Goal: Navigation & Orientation: Find specific page/section

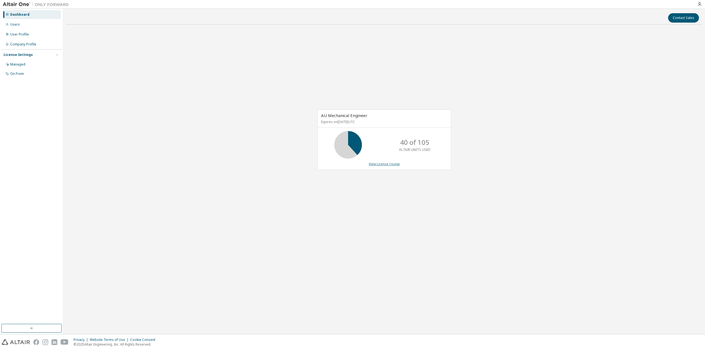
click at [385, 163] on link "View License Usage" at bounding box center [384, 164] width 31 height 5
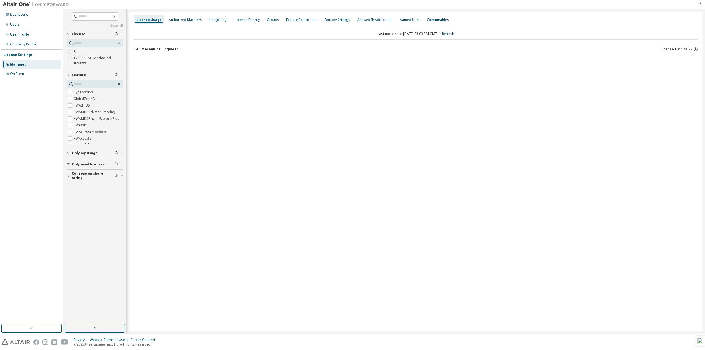
click at [135, 50] on icon "button" at bounding box center [134, 49] width 3 height 3
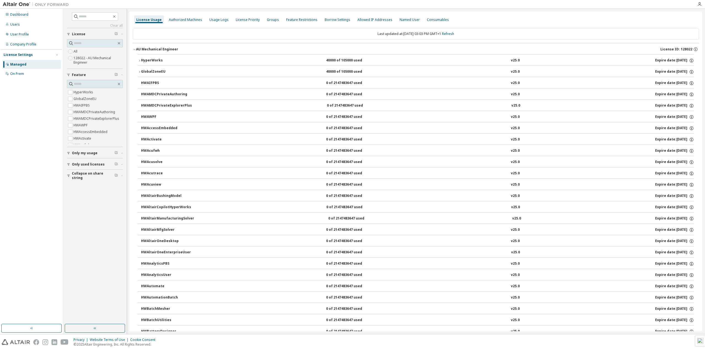
click at [70, 165] on div "button" at bounding box center [69, 164] width 5 height 3
click at [66, 173] on div "Clear all Collapse on share string Only used licenses Yes No Only my usage Feat…" at bounding box center [94, 167] width 61 height 314
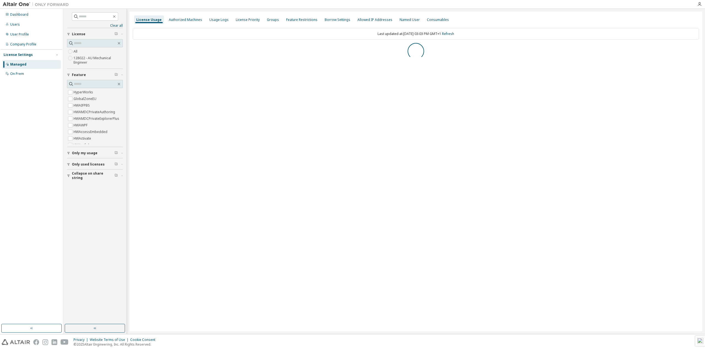
click at [69, 192] on div "Clear all Collapse on share string Only used licenses Yes No Only my usage Feat…" at bounding box center [94, 167] width 61 height 314
click at [136, 49] on icon "button" at bounding box center [134, 49] width 3 height 3
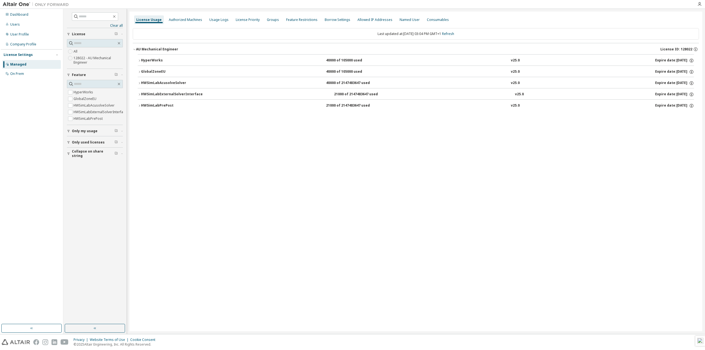
click at [138, 62] on icon "button" at bounding box center [139, 60] width 3 height 3
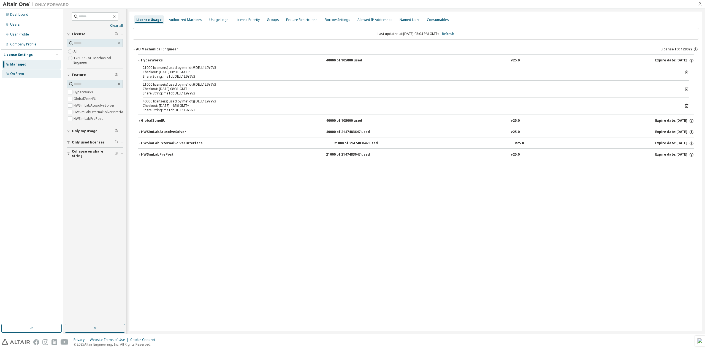
click at [34, 74] on div "On Prem" at bounding box center [31, 73] width 59 height 9
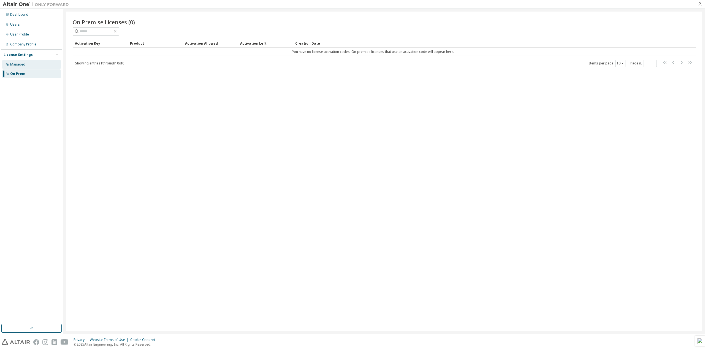
click at [40, 63] on div "Managed" at bounding box center [31, 64] width 59 height 9
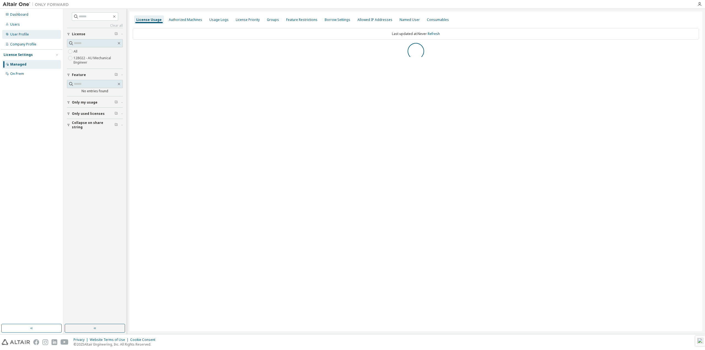
click at [31, 36] on div "User Profile" at bounding box center [31, 34] width 59 height 9
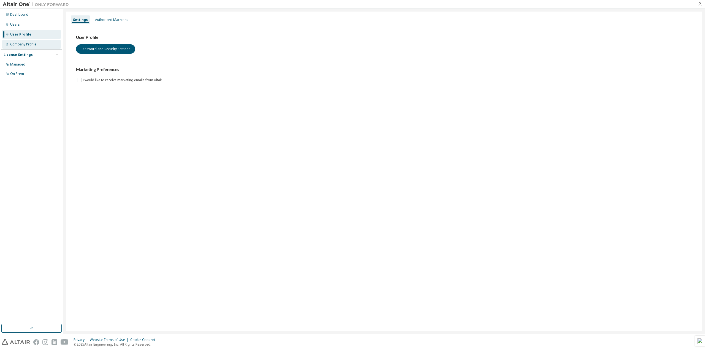
click at [42, 45] on div "Company Profile" at bounding box center [31, 44] width 59 height 9
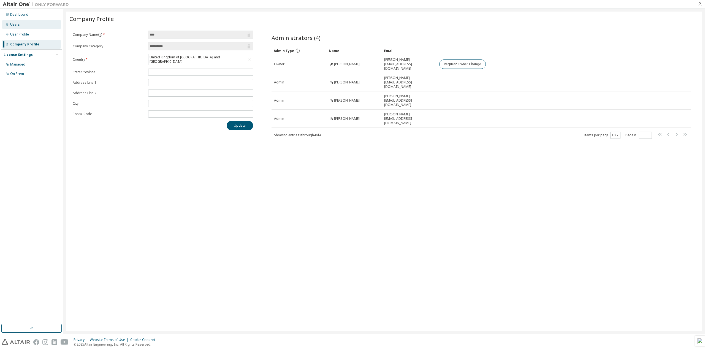
click at [24, 22] on div "Users" at bounding box center [31, 24] width 59 height 9
